Goal: Navigation & Orientation: Find specific page/section

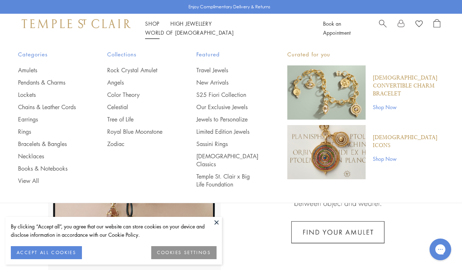
click at [151, 27] on link "Shop Shop" at bounding box center [152, 23] width 14 height 7
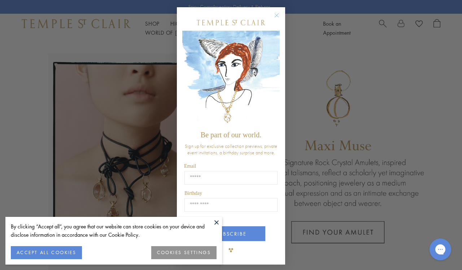
click at [278, 14] on circle "Close dialog" at bounding box center [277, 15] width 9 height 9
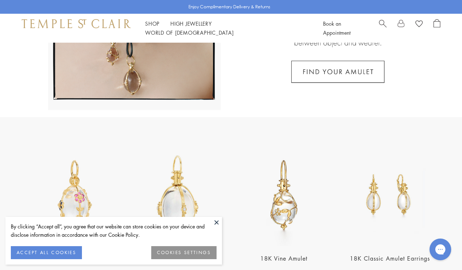
scroll to position [177, 0]
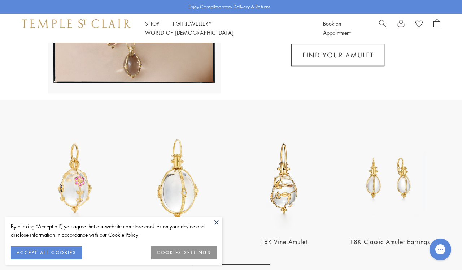
click at [216, 223] on button at bounding box center [216, 222] width 11 height 11
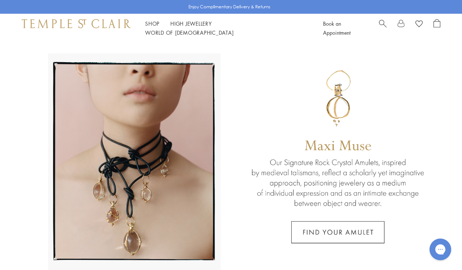
scroll to position [0, 0]
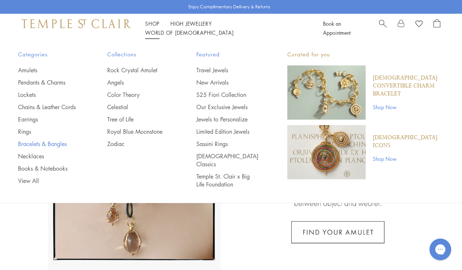
click at [40, 141] on link "Bracelets & Bangles" at bounding box center [48, 144] width 60 height 8
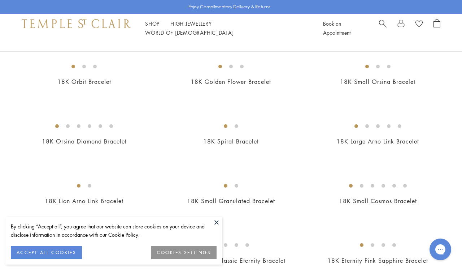
scroll to position [262, 0]
click at [0, 0] on img at bounding box center [0, 0] width 0 height 0
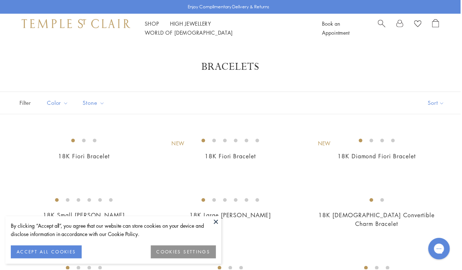
scroll to position [0, 0]
click at [184, 27] on link "High Jewellery High Jewellery" at bounding box center [191, 23] width 42 height 7
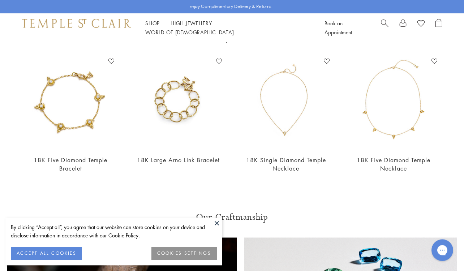
scroll to position [245, 0]
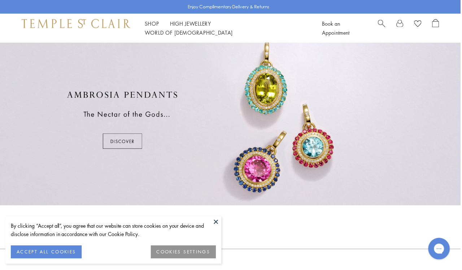
scroll to position [339, 0]
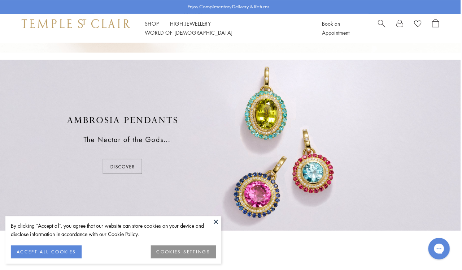
click at [129, 165] on div at bounding box center [231, 145] width 462 height 171
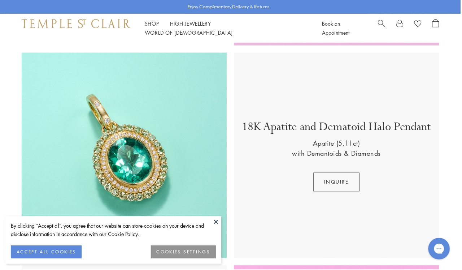
scroll to position [809, 0]
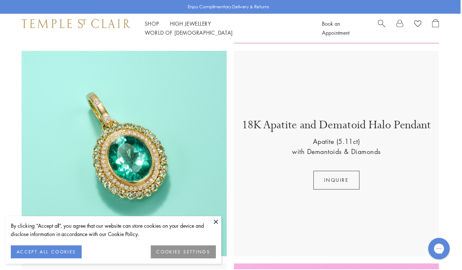
click at [129, 165] on img at bounding box center [125, 154] width 206 height 206
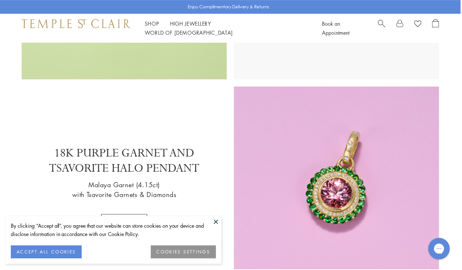
scroll to position [561, 0]
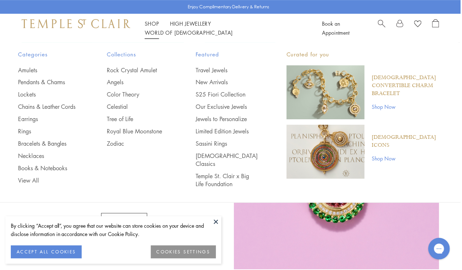
click at [151, 26] on link "Shop Shop" at bounding box center [152, 23] width 14 height 7
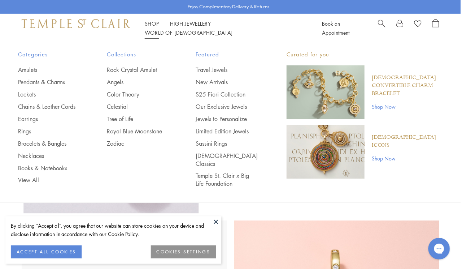
click at [157, 27] on link "Shop Shop" at bounding box center [152, 23] width 14 height 7
click at [152, 27] on link "Shop Shop" at bounding box center [152, 23] width 14 height 7
click at [106, 28] on img at bounding box center [76, 23] width 109 height 9
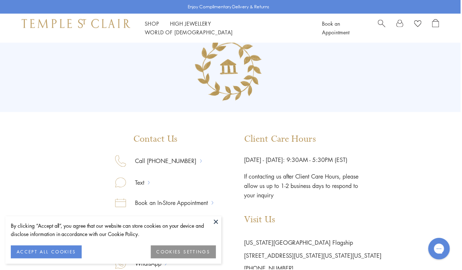
scroll to position [30, 0]
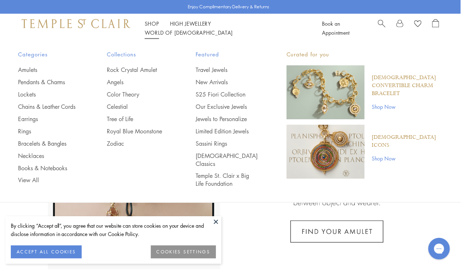
click at [153, 27] on link "Shop Shop" at bounding box center [152, 23] width 14 height 7
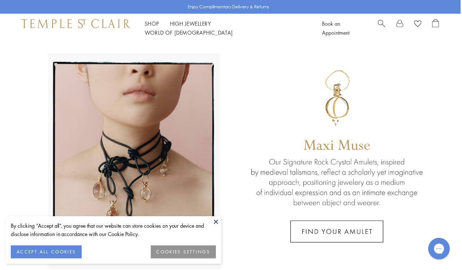
click at [235, 68] on link at bounding box center [231, 160] width 462 height 235
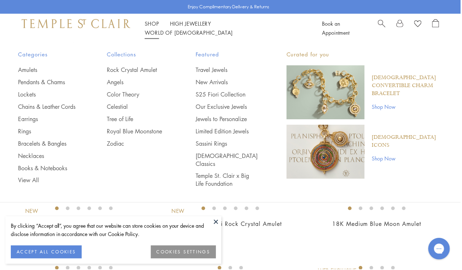
click at [153, 27] on link "Shop Shop" at bounding box center [152, 23] width 14 height 7
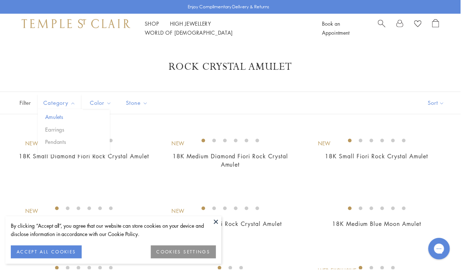
click at [58, 115] on button "Amulets" at bounding box center [76, 117] width 67 height 8
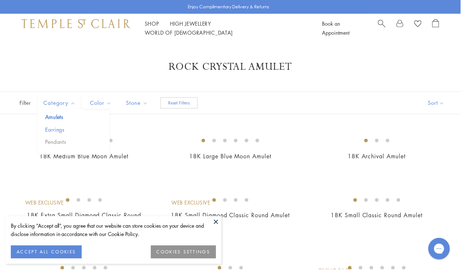
click at [59, 128] on button "Earrings" at bounding box center [76, 130] width 67 height 8
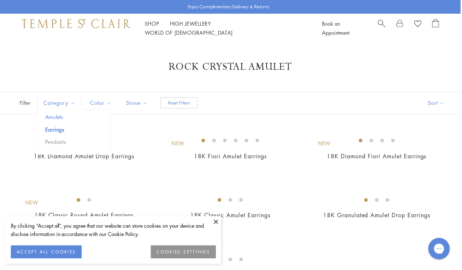
click at [55, 117] on button "Amulets" at bounding box center [76, 117] width 67 height 8
